Goal: Entertainment & Leisure: Consume media (video, audio)

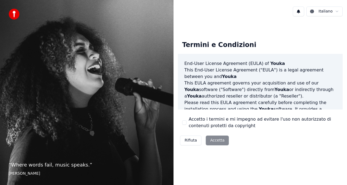
click at [187, 122] on div "Accetto i termini e mi impegno ad evitare l'uso non autorizzato di contenuti pr…" at bounding box center [260, 122] width 156 height 13
click at [186, 123] on button "Accetto i termini e mi impegno ad evitare l'uso non autorizzato di contenuti pr…" at bounding box center [184, 122] width 4 height 4
click at [223, 142] on button "Accetta" at bounding box center [217, 140] width 23 height 10
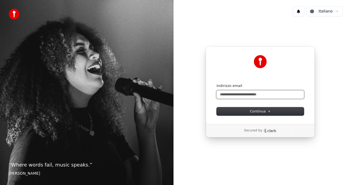
click at [230, 94] on input "Indirizzo email" at bounding box center [260, 94] width 87 height 8
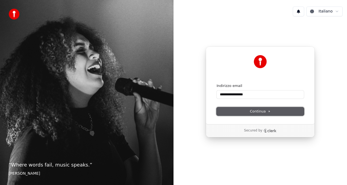
click at [249, 109] on button "Continua" at bounding box center [260, 111] width 87 height 8
type input "**********"
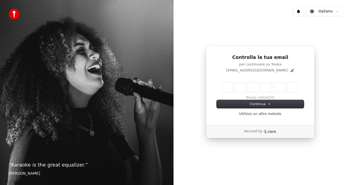
type input "******"
type input "*"
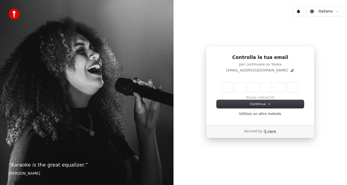
type input "*"
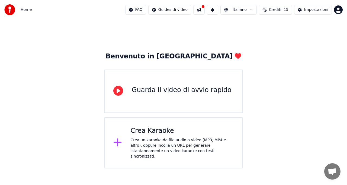
click at [158, 135] on div "Crea Karaoke" at bounding box center [182, 130] width 103 height 9
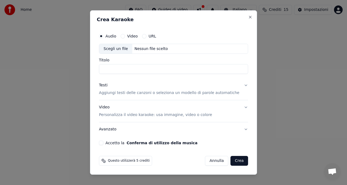
click at [120, 49] on div "Scegli un file" at bounding box center [115, 49] width 33 height 10
type input "**********"
click at [148, 93] on p "Aggiungi testi delle canzoni o seleziona un modello di parole automatiche" at bounding box center [169, 92] width 141 height 5
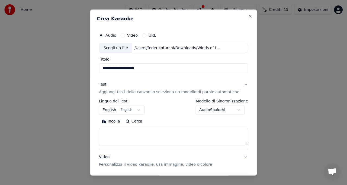
click at [113, 122] on button "Incolla" at bounding box center [111, 121] width 24 height 9
type textarea "******"
click at [140, 121] on button "Cancella" at bounding box center [135, 121] width 28 height 9
click at [128, 133] on textarea at bounding box center [169, 136] width 140 height 17
paste textarea "**********"
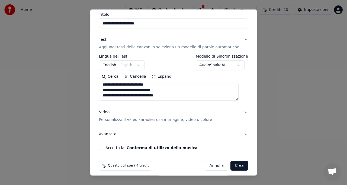
scroll to position [49, 0]
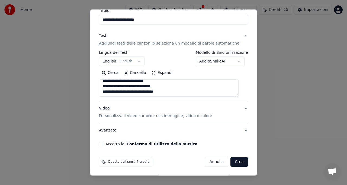
type textarea "**********"
click at [153, 116] on p "Personalizza il video karaoke: usa immagine, video o colore" at bounding box center [155, 115] width 113 height 5
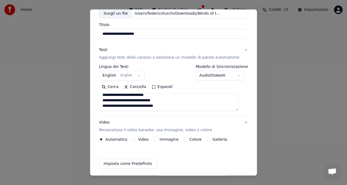
scroll to position [34, 0]
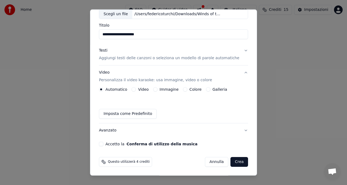
click at [158, 88] on button "Immagine" at bounding box center [155, 89] width 4 height 4
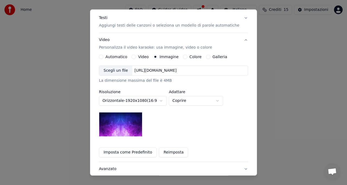
scroll to position [66, 0]
click at [120, 70] on div "Scegli un file" at bounding box center [115, 71] width 33 height 10
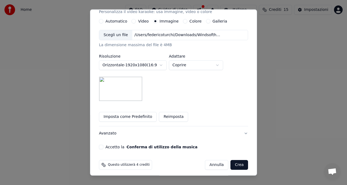
scroll to position [105, 0]
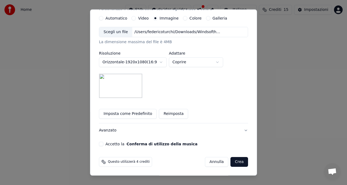
click at [158, 61] on button "Orizzontale - 1920 x 1080 ( 16 : 9 )" at bounding box center [133, 62] width 68 height 10
click at [160, 63] on button "Orizzontale - 3840 x 2160 ( 16 : 9 )" at bounding box center [133, 62] width 68 height 10
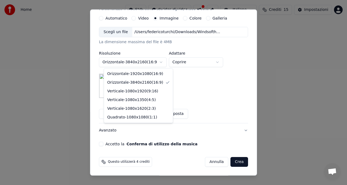
select select "*********"
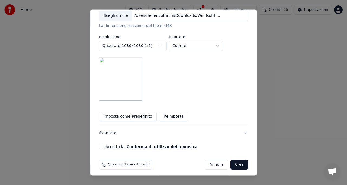
scroll to position [124, 0]
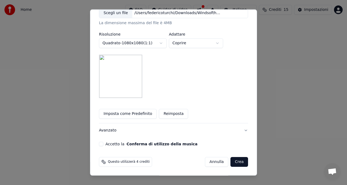
click at [117, 143] on label "Accetto la Conferma di utilizzo della musica" at bounding box center [152, 144] width 92 height 4
click at [103, 143] on button "Accetto la Conferma di utilizzo della musica" at bounding box center [101, 144] width 4 height 4
click at [233, 162] on button "Crea" at bounding box center [239, 162] width 17 height 10
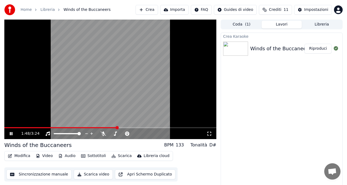
click at [64, 156] on button "Audio" at bounding box center [67, 156] width 22 height 8
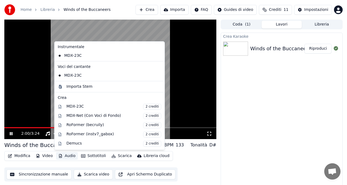
click at [212, 93] on video at bounding box center [110, 79] width 212 height 119
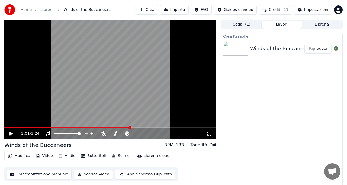
click at [165, 86] on video at bounding box center [110, 79] width 212 height 119
click at [11, 134] on icon at bounding box center [15, 133] width 12 height 4
click at [10, 133] on icon at bounding box center [10, 134] width 3 height 4
click at [8, 127] on video at bounding box center [110, 79] width 212 height 119
click at [9, 128] on span at bounding box center [110, 127] width 212 height 1
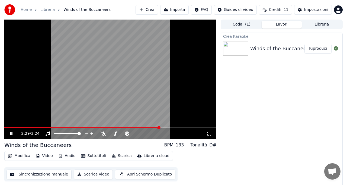
click at [101, 123] on div "2:29 / 3:24" at bounding box center [110, 79] width 212 height 119
click at [101, 123] on video at bounding box center [110, 79] width 212 height 119
click at [82, 62] on video at bounding box center [110, 79] width 212 height 119
click at [7, 128] on div "2:30 / 3:24" at bounding box center [110, 133] width 212 height 11
click at [8, 128] on span at bounding box center [82, 127] width 156 height 1
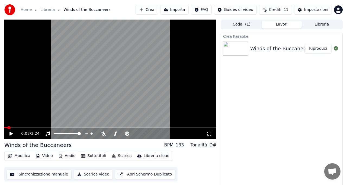
click at [7, 127] on span at bounding box center [8, 127] width 3 height 3
click at [9, 133] on icon at bounding box center [15, 133] width 12 height 4
click at [13, 121] on div "0:16 / 3:24" at bounding box center [110, 79] width 212 height 119
click at [26, 128] on div "0:16 / 3:24" at bounding box center [110, 133] width 212 height 12
click at [85, 184] on html "Home Libreria Winds of the Buccaneers Crea Importa FAQ Guides di video Crediti …" at bounding box center [173, 92] width 347 height 185
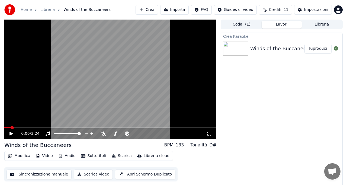
click at [11, 128] on span at bounding box center [12, 127] width 3 height 3
click at [7, 127] on span at bounding box center [8, 127] width 3 height 3
click at [12, 133] on icon at bounding box center [15, 133] width 12 height 4
click at [104, 135] on icon at bounding box center [103, 133] width 5 height 4
click at [104, 131] on div "0:05 / 3:24" at bounding box center [114, 133] width 186 height 5
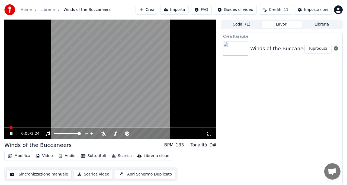
click at [104, 131] on div "0:05 / 3:24" at bounding box center [114, 133] width 186 height 5
click at [102, 133] on icon at bounding box center [103, 133] width 3 height 4
click at [102, 133] on icon at bounding box center [103, 133] width 5 height 4
click at [102, 133] on icon at bounding box center [103, 133] width 3 height 4
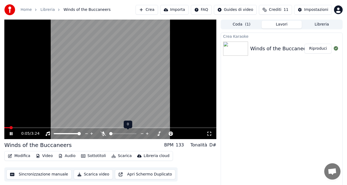
click at [104, 133] on icon at bounding box center [103, 133] width 5 height 4
click at [11, 133] on icon at bounding box center [11, 133] width 3 height 3
click at [91, 174] on button "Scarica video" at bounding box center [93, 174] width 39 height 10
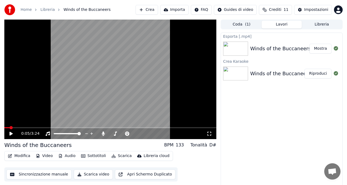
click at [317, 50] on button "Mostra" at bounding box center [321, 49] width 22 height 10
